Goal: Task Accomplishment & Management: Manage account settings

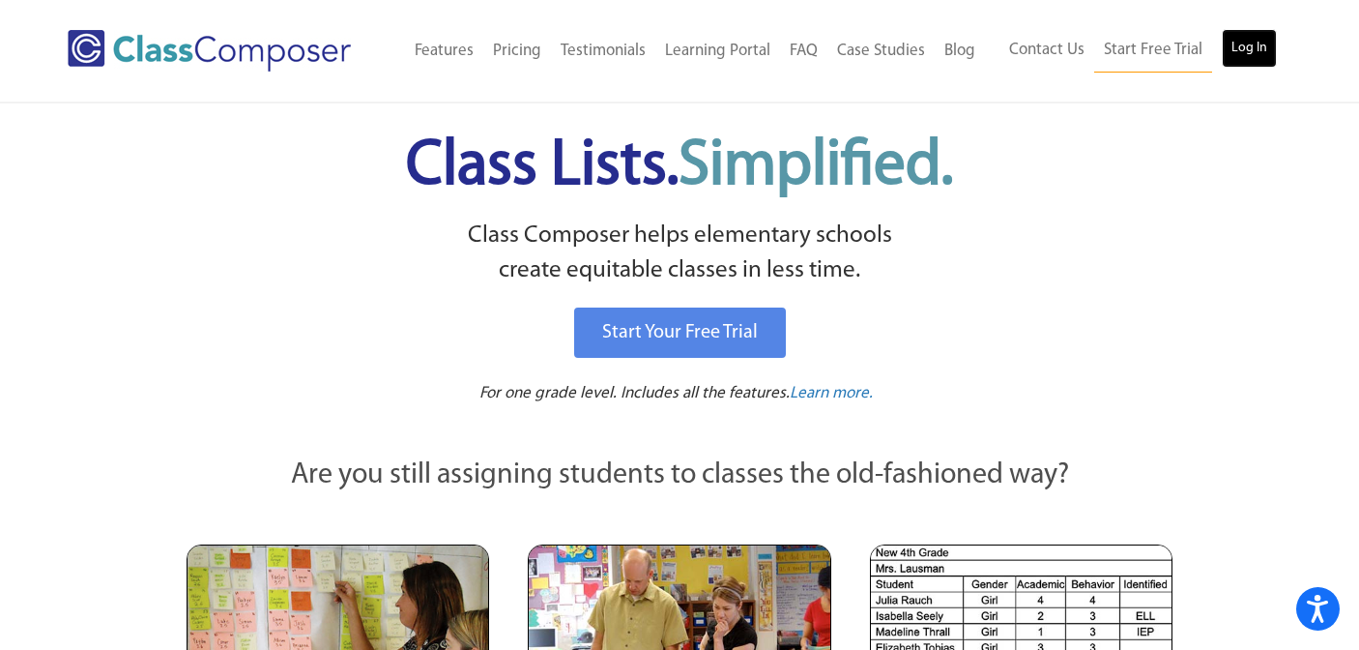
click at [1252, 53] on link "Log In" at bounding box center [1249, 48] width 55 height 39
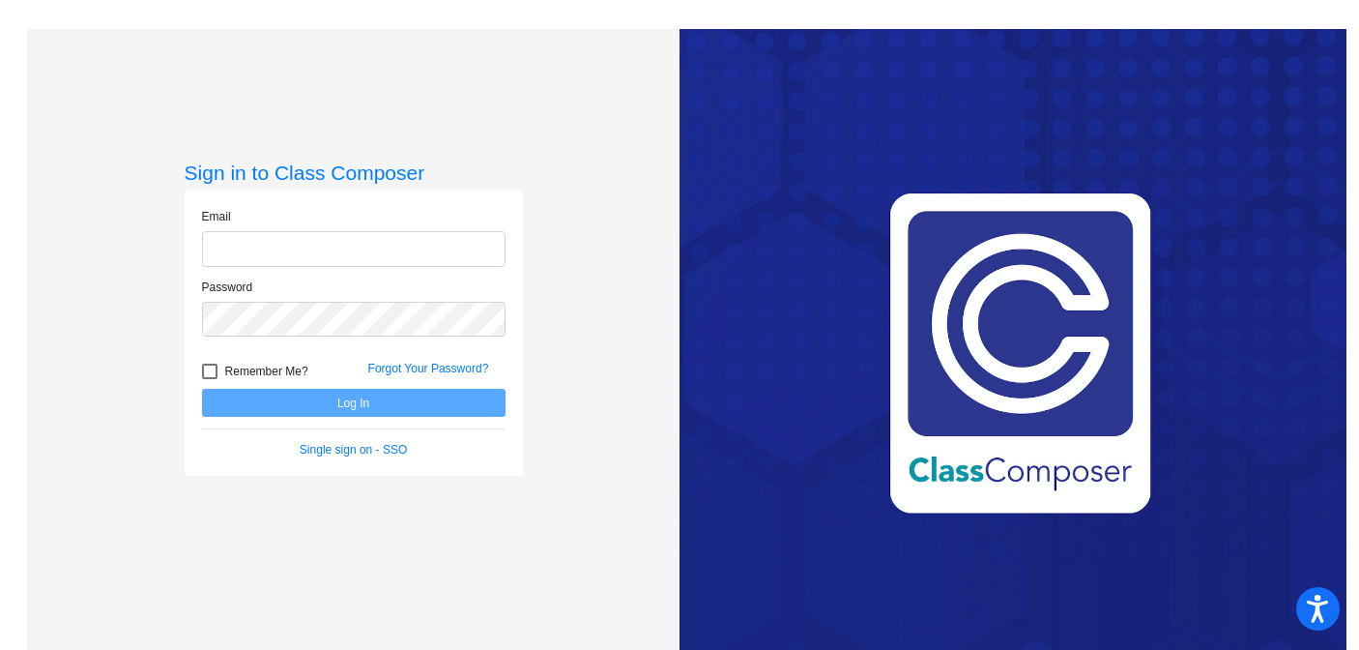
type input "[EMAIL_ADDRESS][DOMAIN_NAME]"
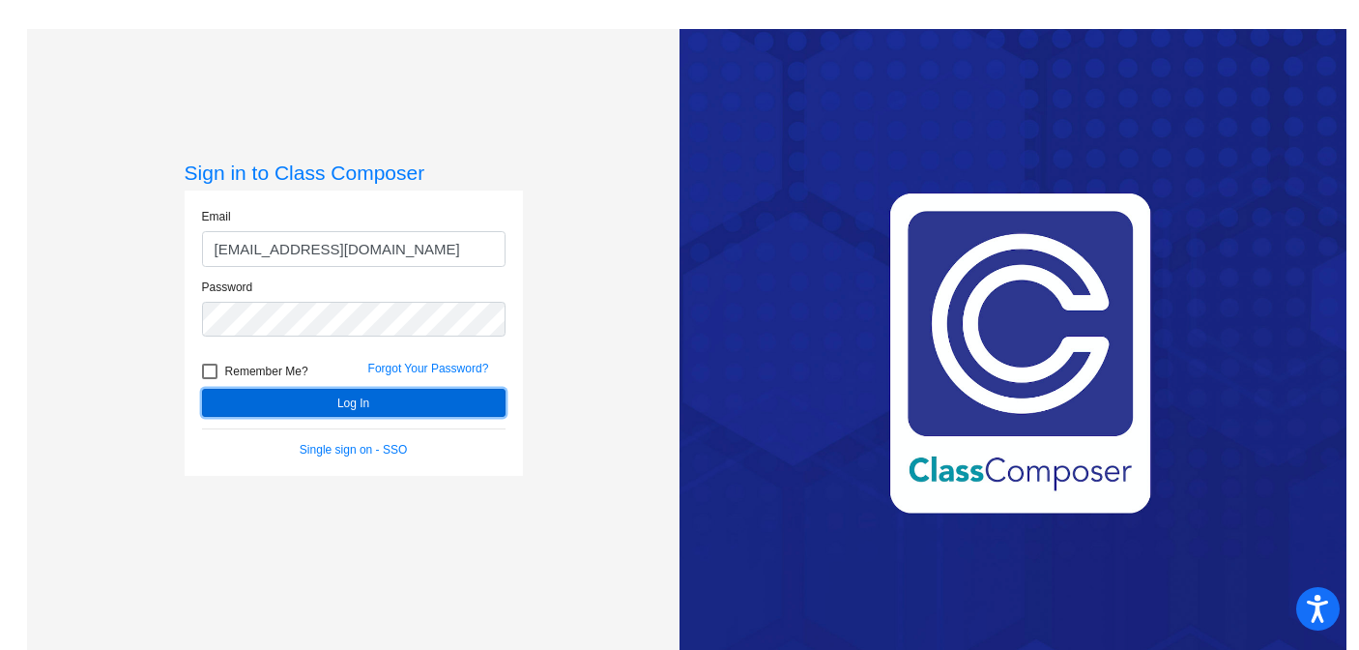
click at [438, 393] on button "Log In" at bounding box center [354, 403] width 304 height 28
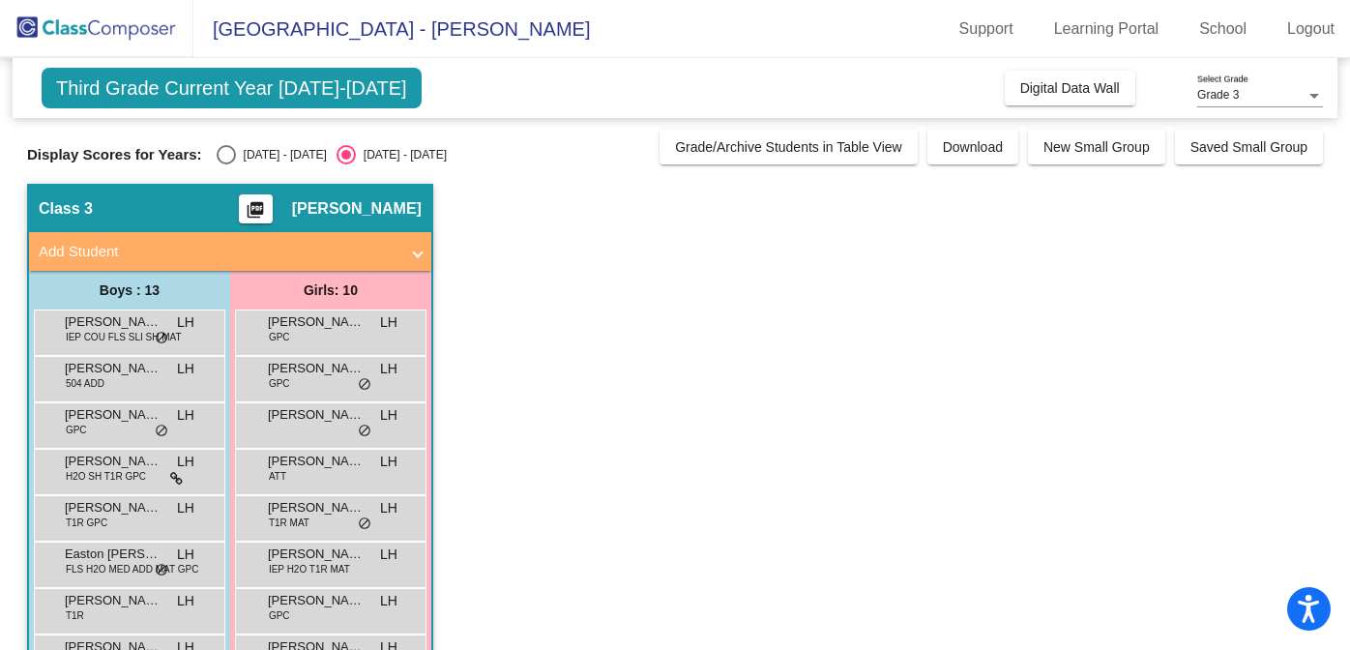
click at [221, 150] on div "Select an option" at bounding box center [226, 154] width 19 height 19
click at [225, 164] on input "[DATE] - [DATE]" at bounding box center [225, 164] width 1 height 1
radio input "true"
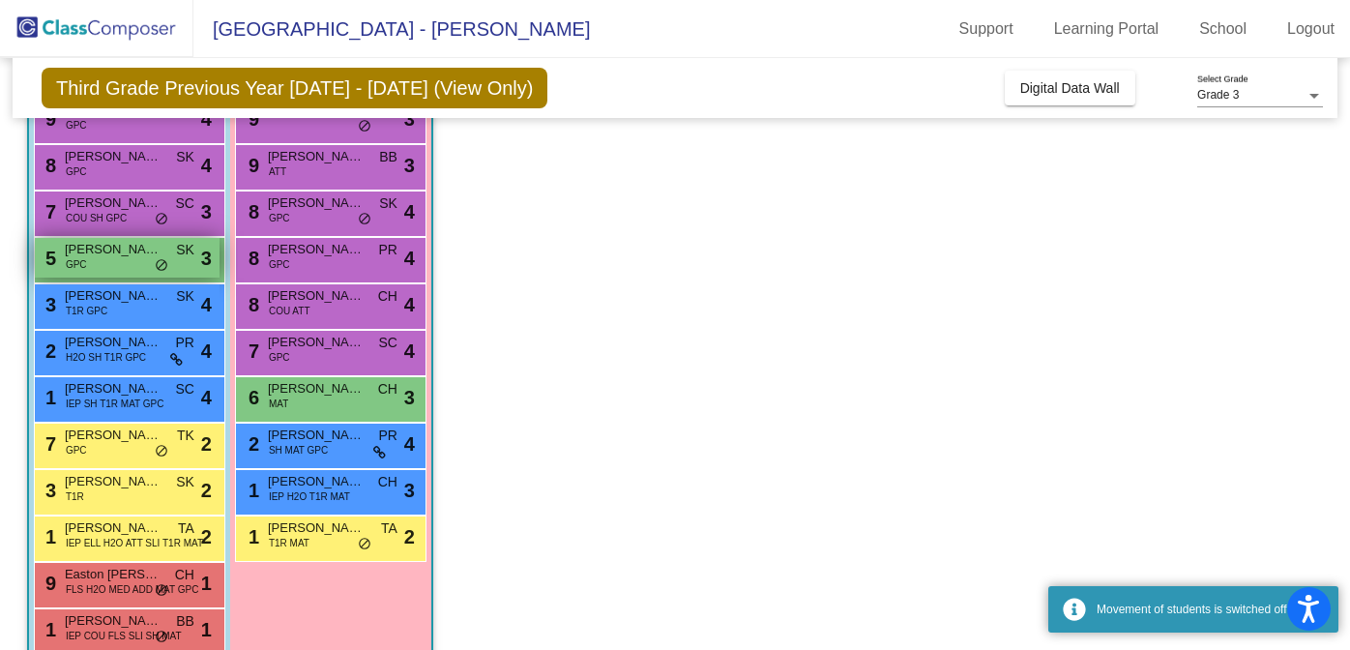
scroll to position [283, 0]
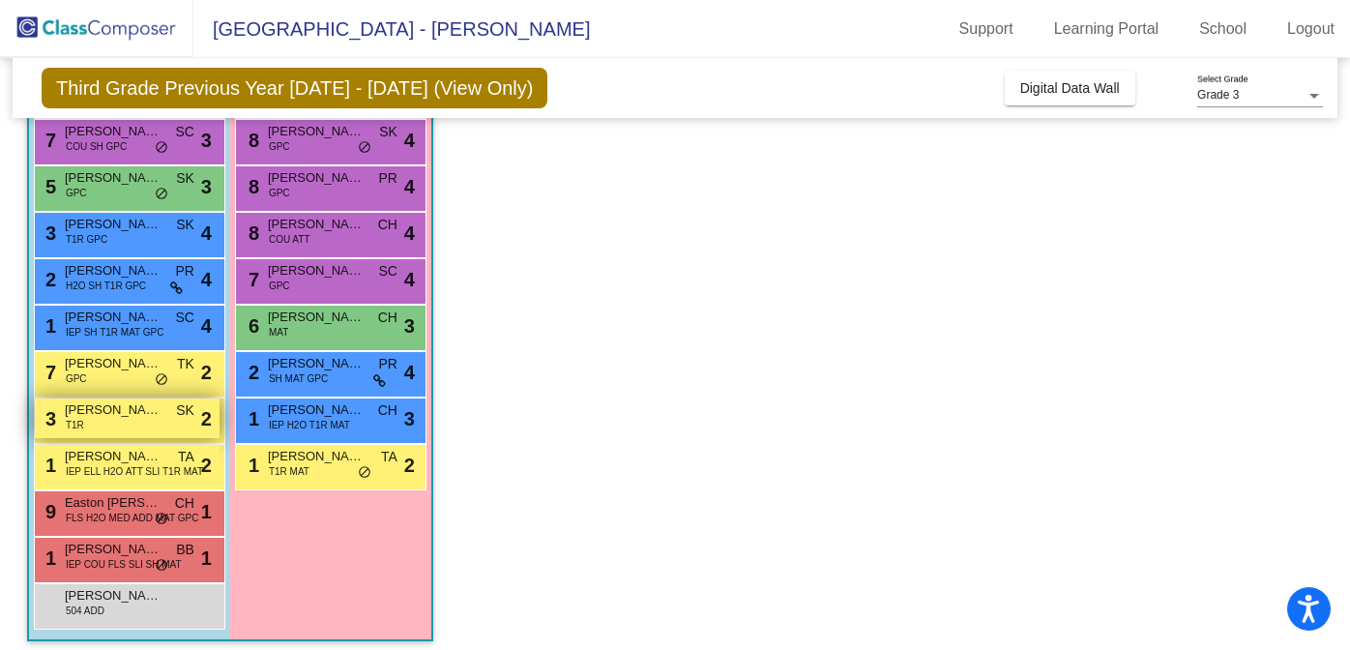
click at [113, 415] on span "[PERSON_NAME]" at bounding box center [113, 409] width 97 height 19
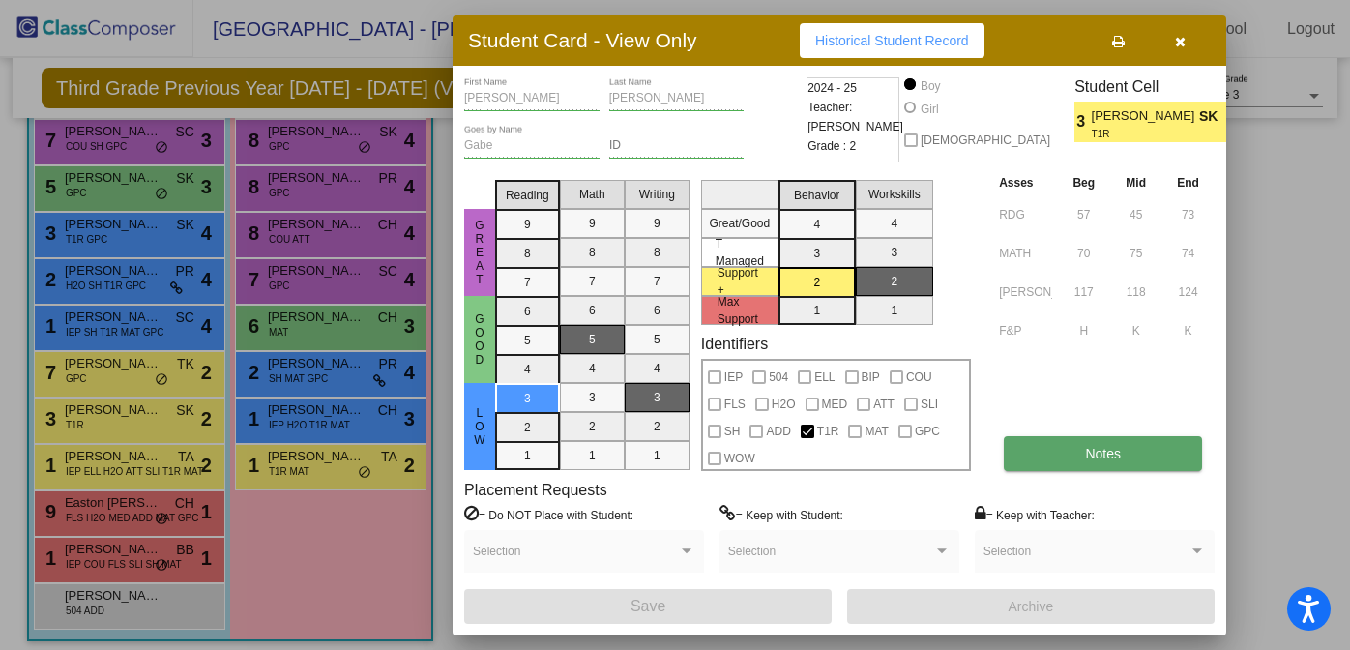
click at [1092, 455] on span "Notes" at bounding box center [1103, 453] width 36 height 15
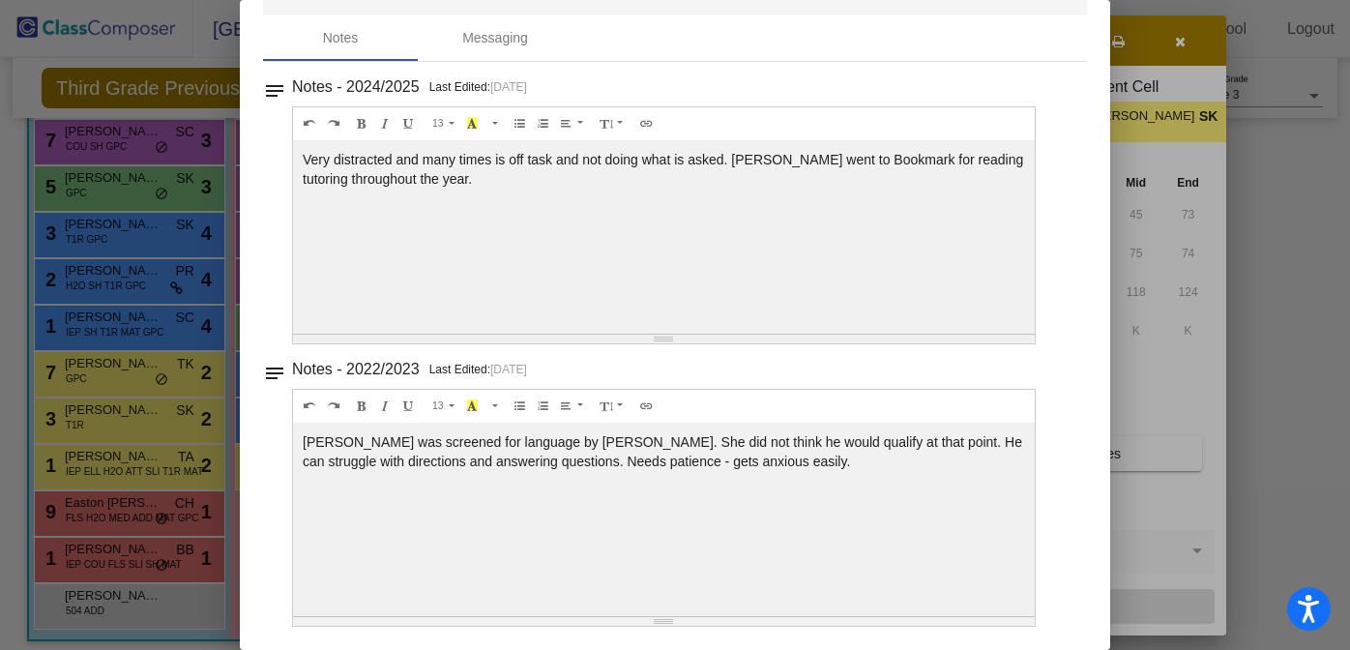
scroll to position [0, 0]
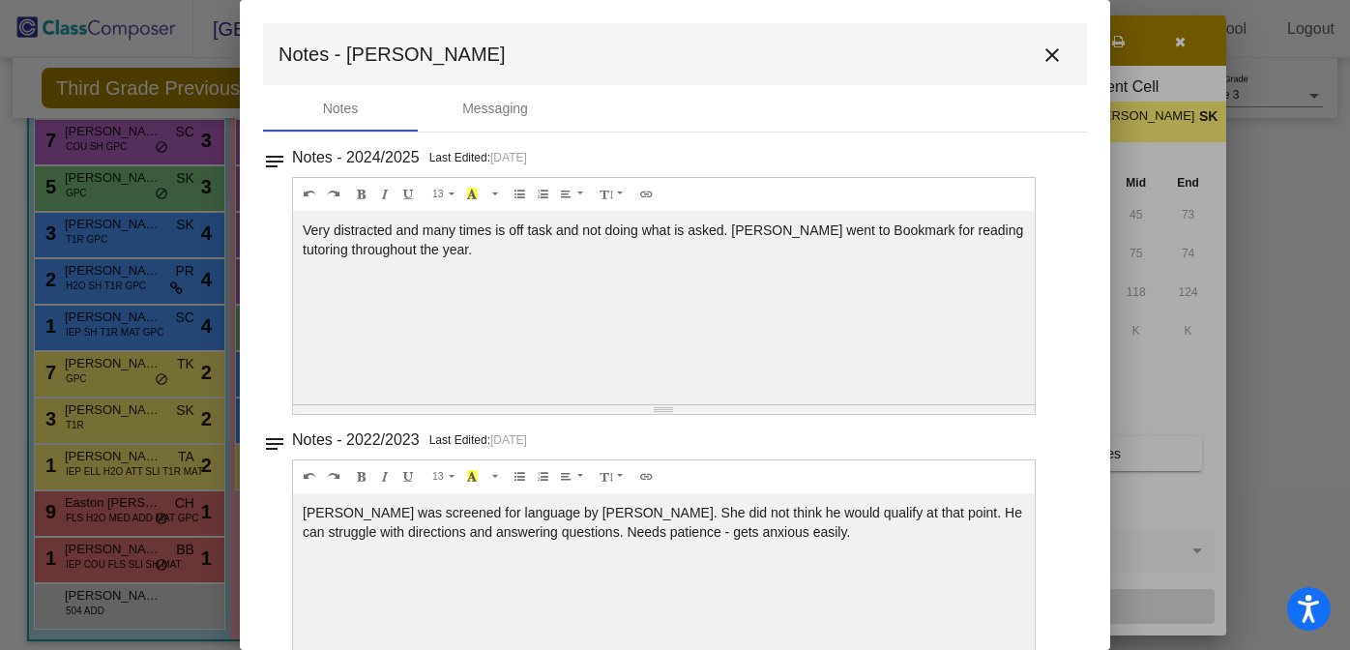
click at [1040, 55] on mat-icon "close" at bounding box center [1051, 55] width 23 height 23
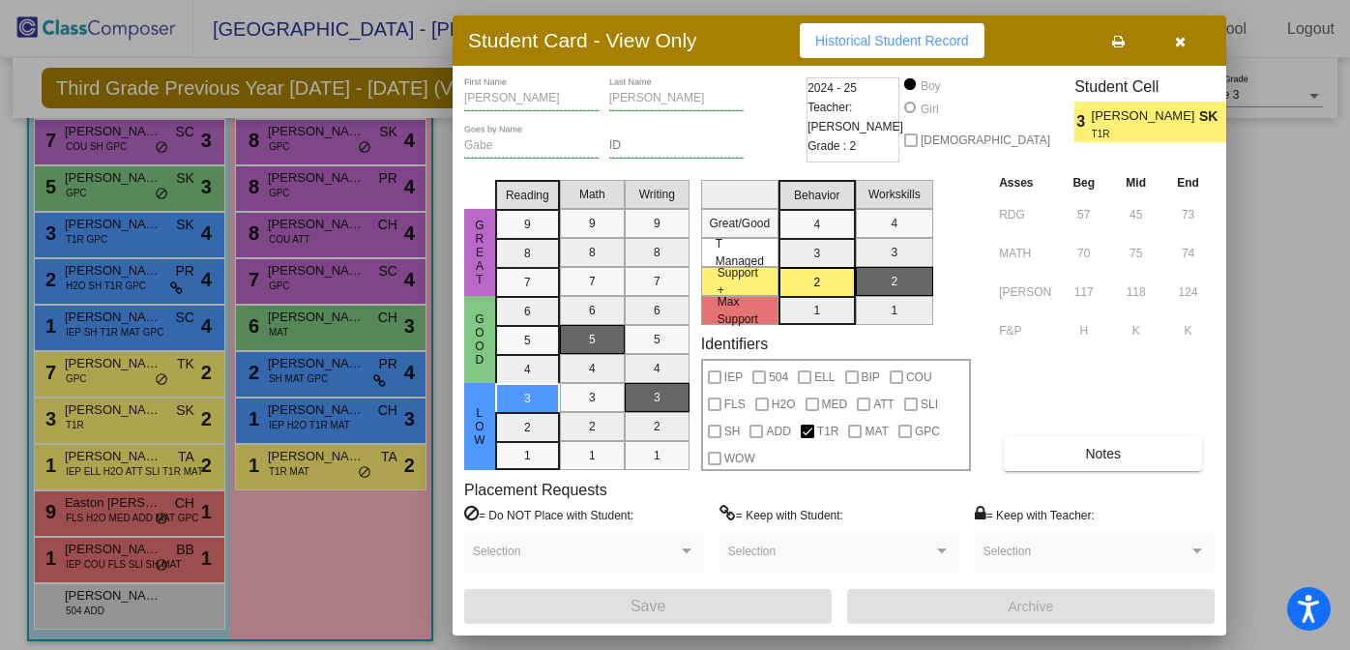
click at [1179, 40] on icon "button" at bounding box center [1180, 42] width 11 height 14
